Goal: Task Accomplishment & Management: Use online tool/utility

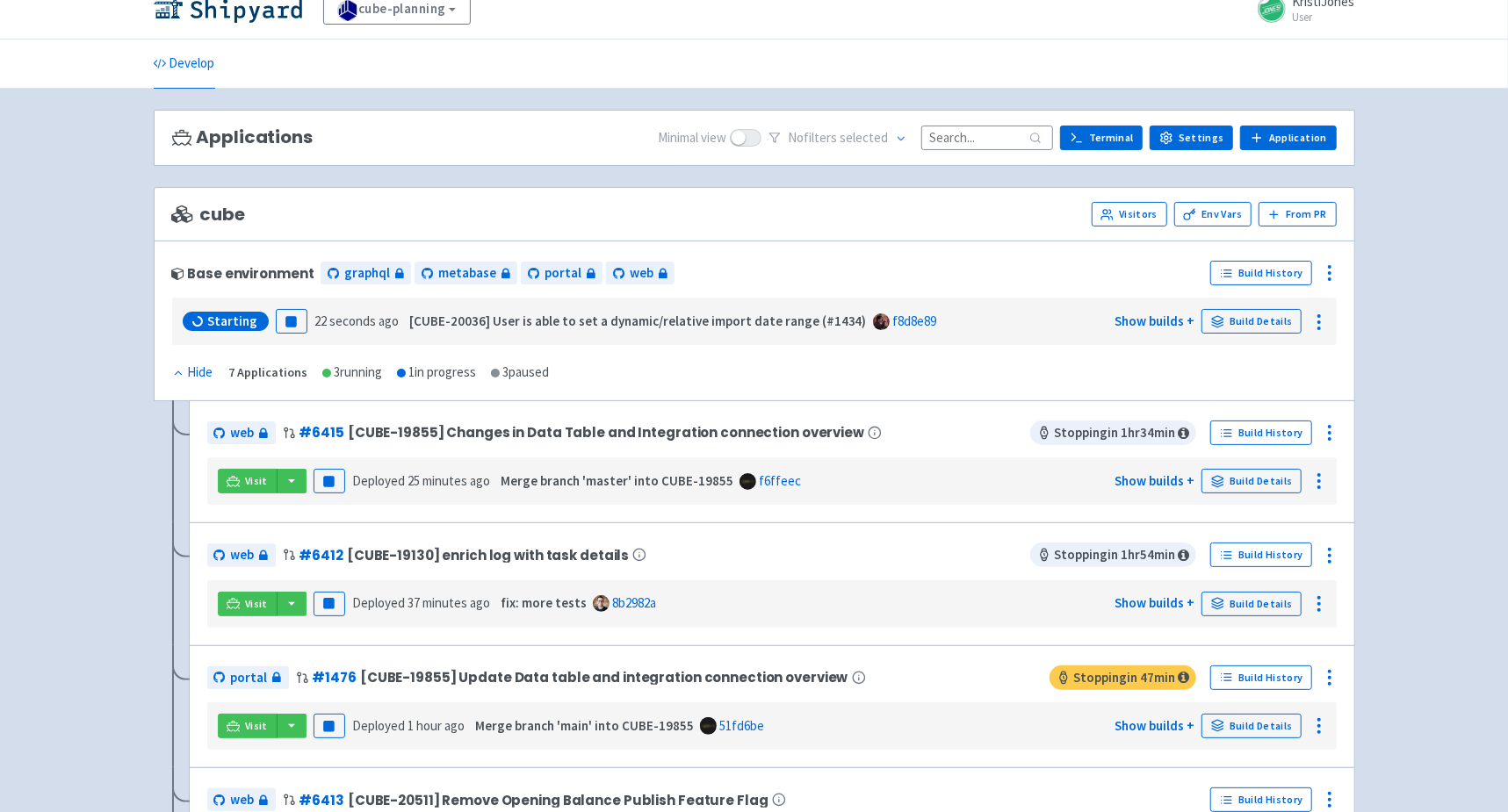
scroll to position [23, 0]
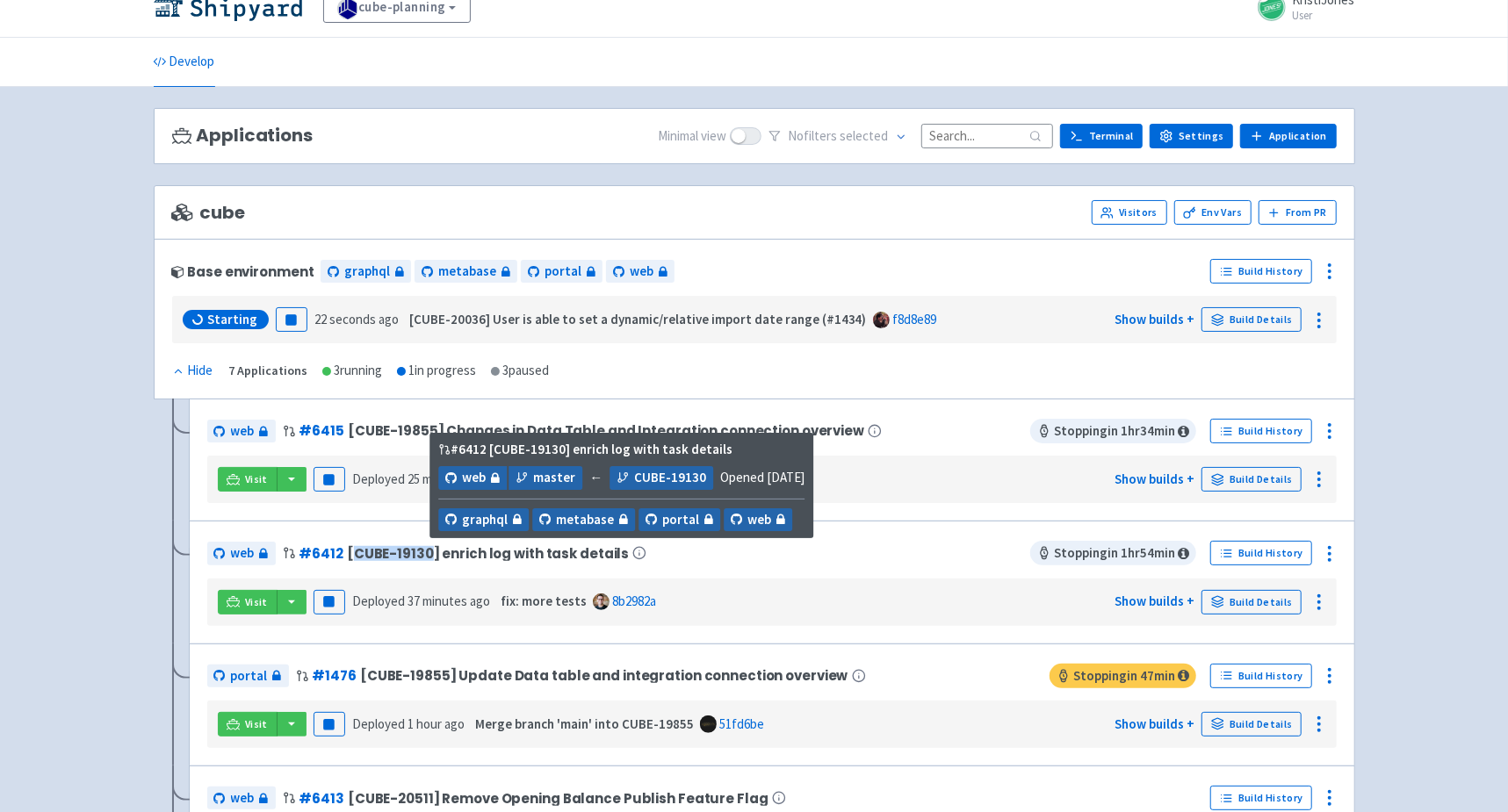
drag, startPoint x: 426, startPoint y: 544, endPoint x: 350, endPoint y: 551, distance: 76.3
click at [350, 551] on span "[CUBE-19130] enrich log with task details" at bounding box center [488, 554] width 282 height 15
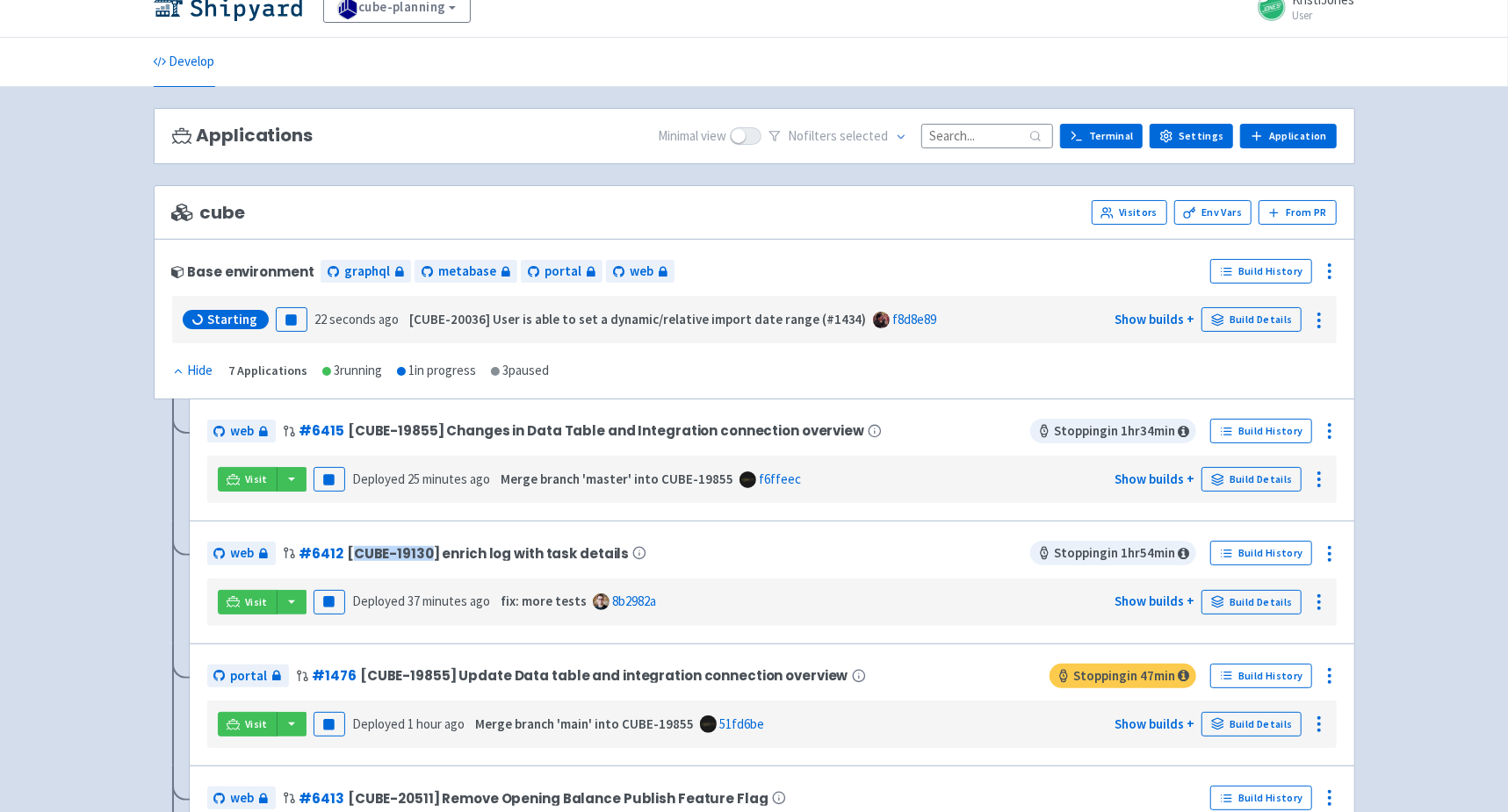
copy span "CUBE-19130"
click at [245, 603] on span "Visit" at bounding box center [257, 603] width 23 height 14
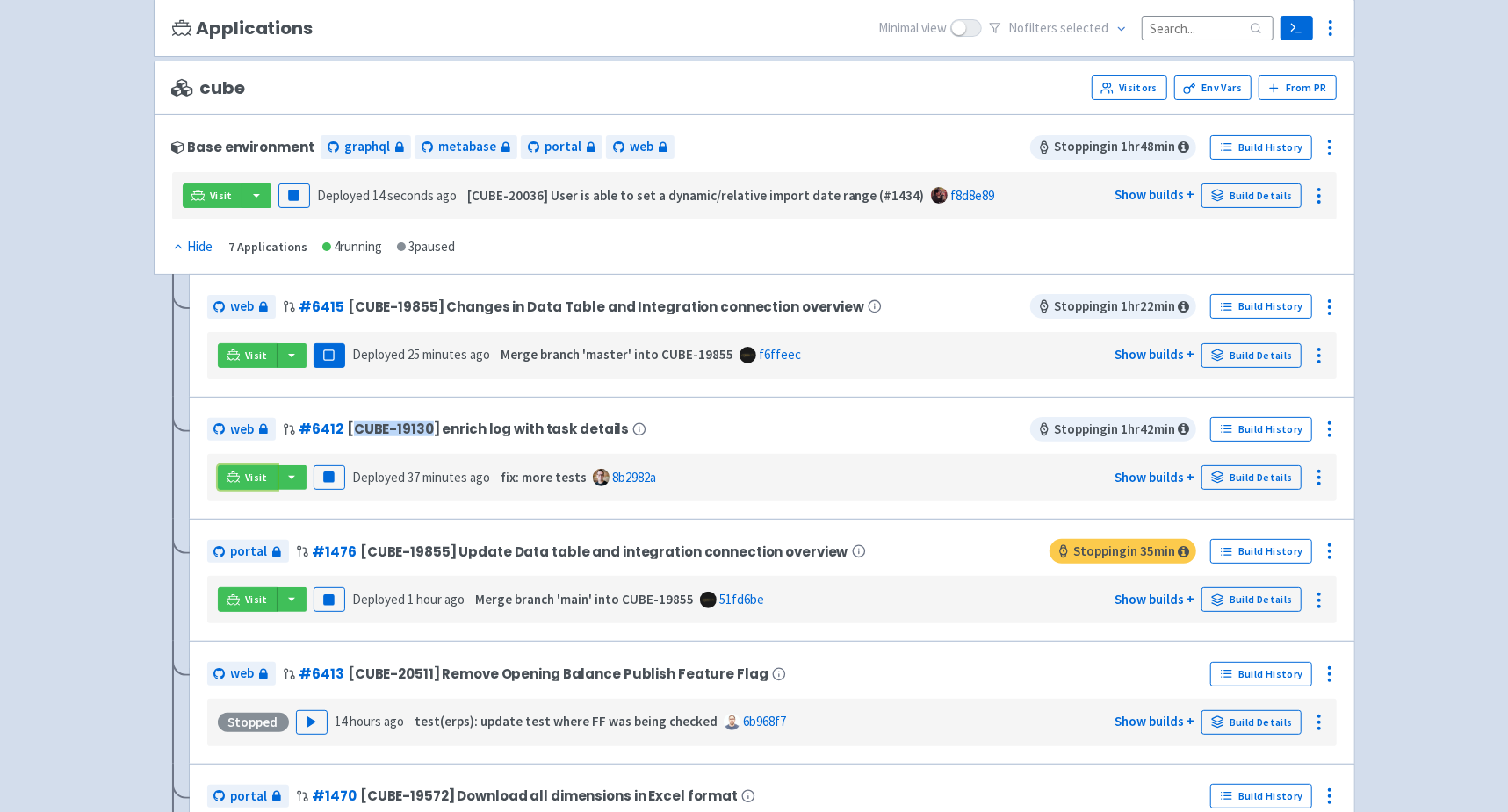
scroll to position [232, 0]
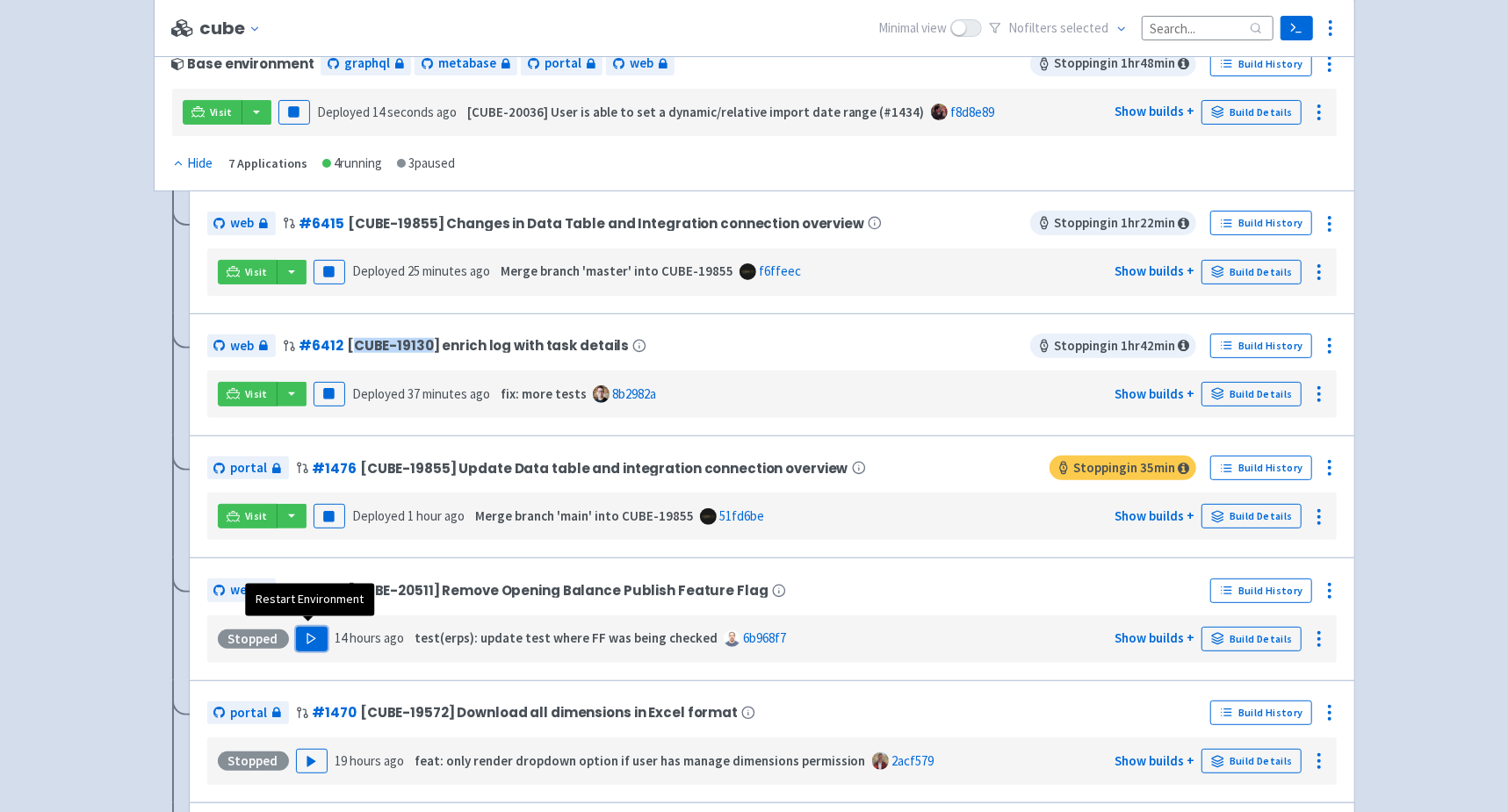
click at [305, 632] on icon "button" at bounding box center [311, 638] width 13 height 13
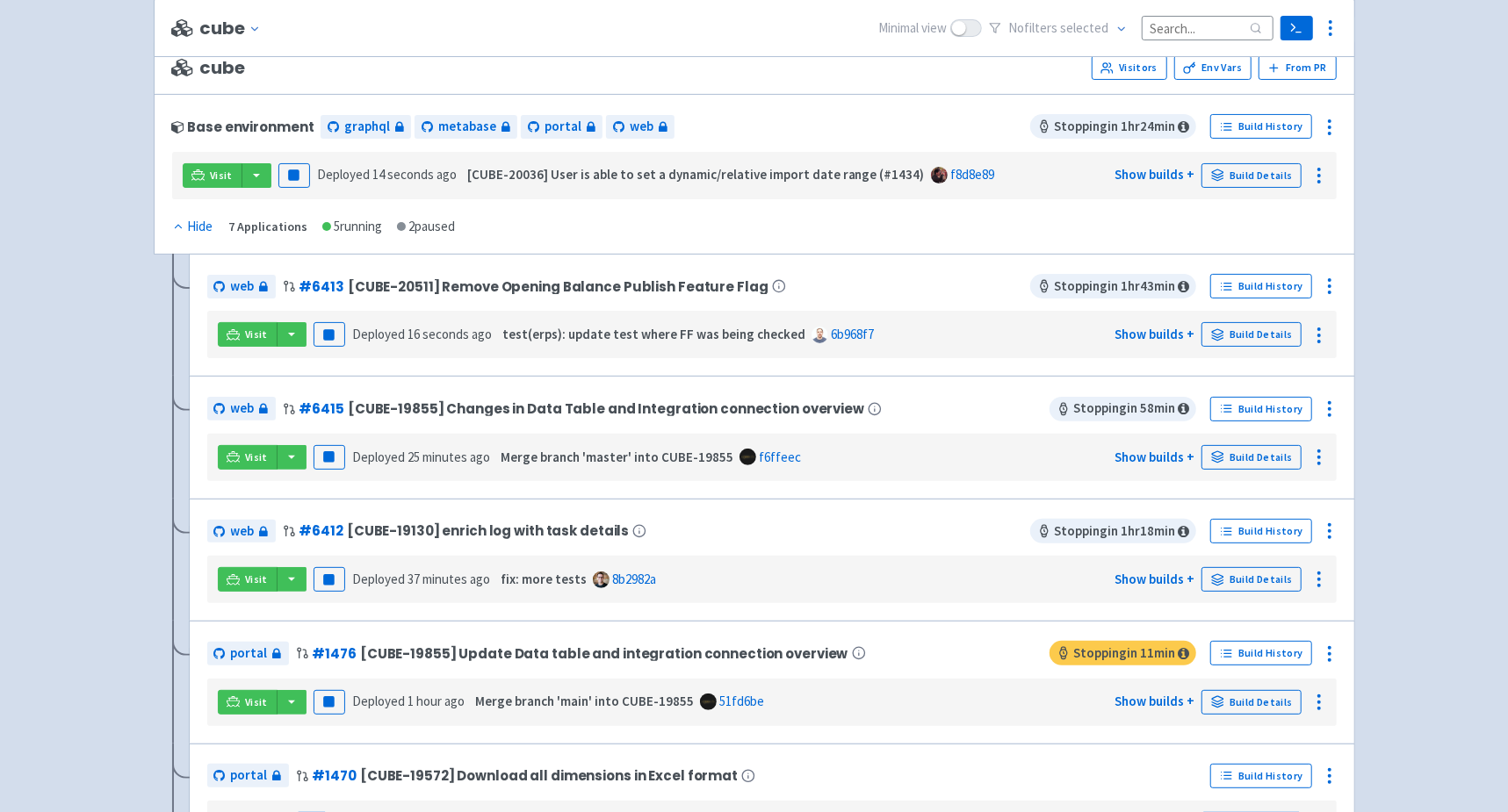
scroll to position [160, 0]
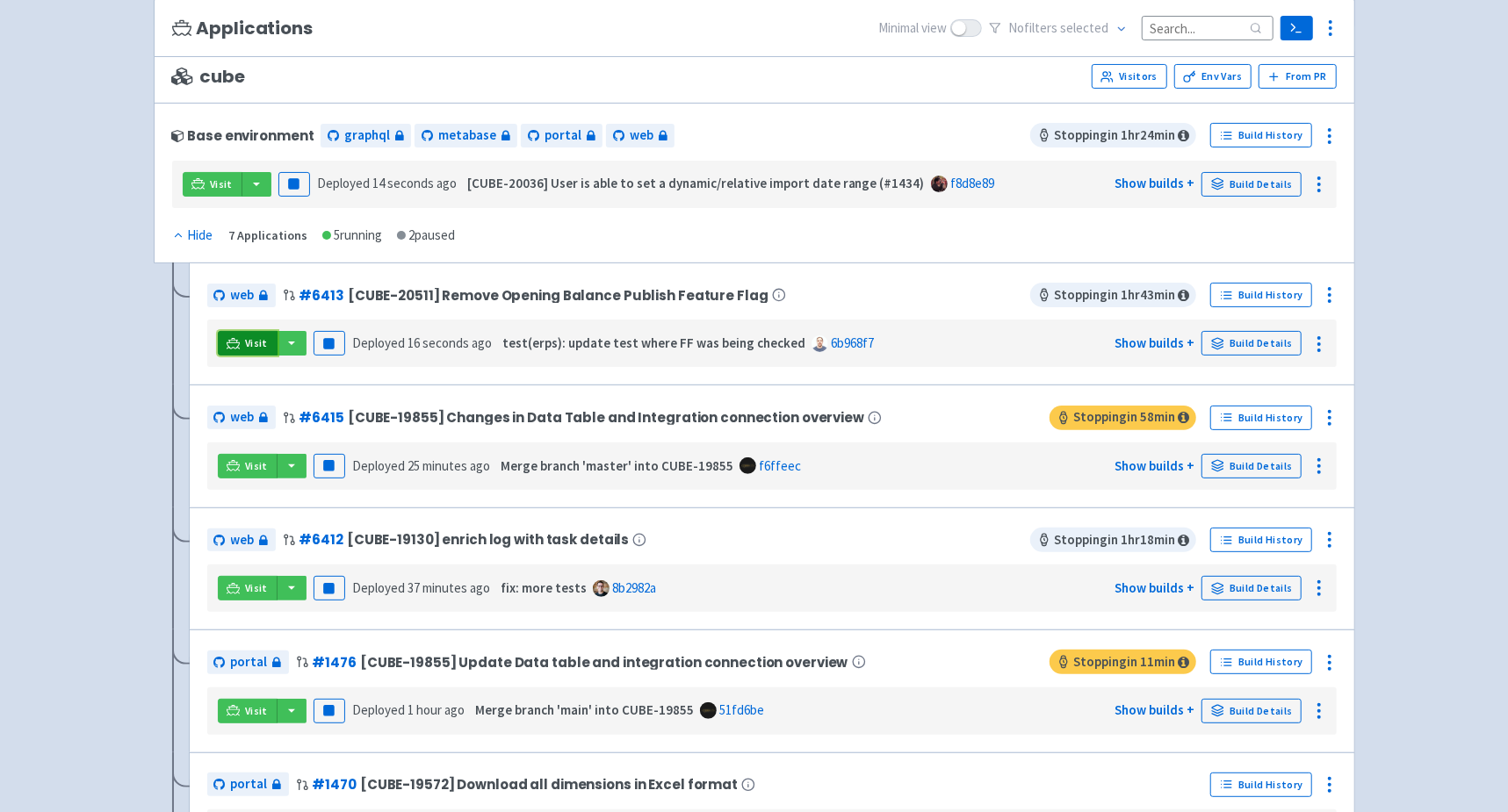
click at [227, 346] on link "Visit" at bounding box center [247, 343] width 60 height 25
